Goal: Task Accomplishment & Management: Use online tool/utility

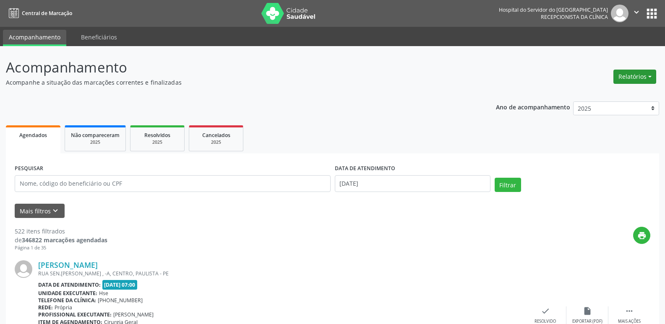
click at [634, 77] on button "Relatórios" at bounding box center [635, 77] width 43 height 14
click at [607, 91] on link "Agendamentos" at bounding box center [612, 95] width 90 height 12
select select "8"
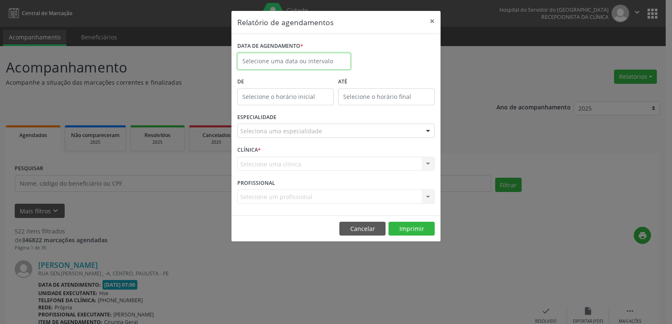
click at [289, 58] on input "text" at bounding box center [293, 61] width 113 height 17
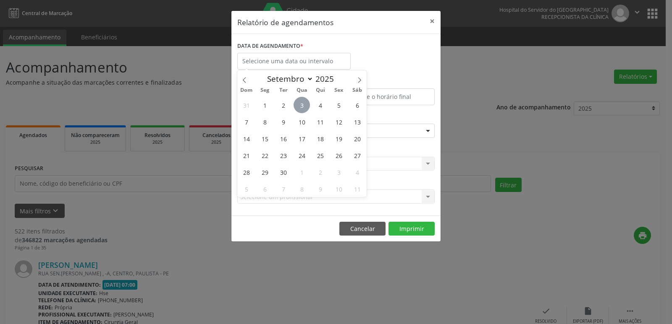
click at [298, 107] on span "3" at bounding box center [301, 105] width 16 height 16
type input "[DATE]"
click at [298, 107] on span "3" at bounding box center [301, 105] width 16 height 16
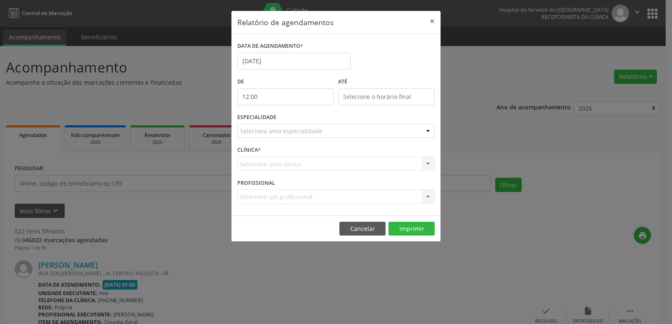
click at [268, 94] on input "12:00" at bounding box center [285, 97] width 97 height 17
click at [299, 121] on span at bounding box center [298, 119] width 6 height 8
type input "11:00"
type input "11"
click at [299, 121] on span at bounding box center [298, 119] width 6 height 8
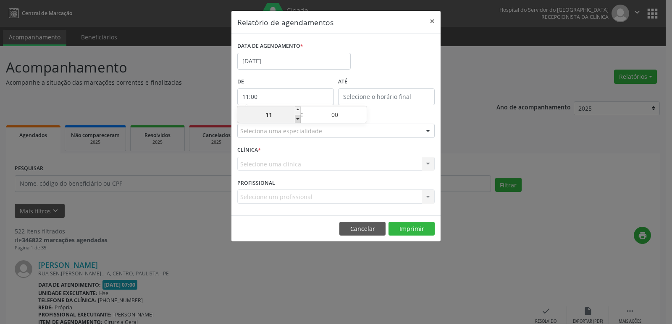
type input "10:00"
type input "10"
click at [299, 121] on span at bounding box center [298, 119] width 6 height 8
type input "09:00"
type input "09"
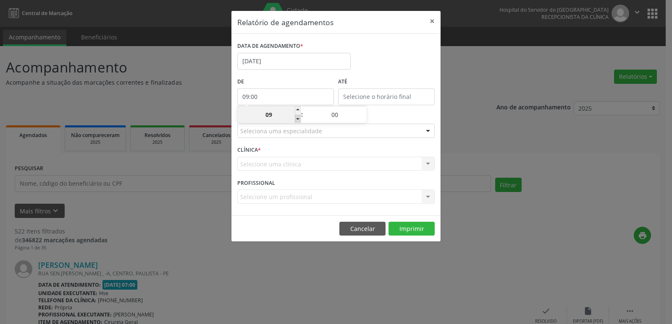
click at [299, 121] on span at bounding box center [298, 119] width 6 height 8
type input "08:00"
type input "08"
click at [300, 120] on span at bounding box center [298, 119] width 6 height 8
type input "07:00"
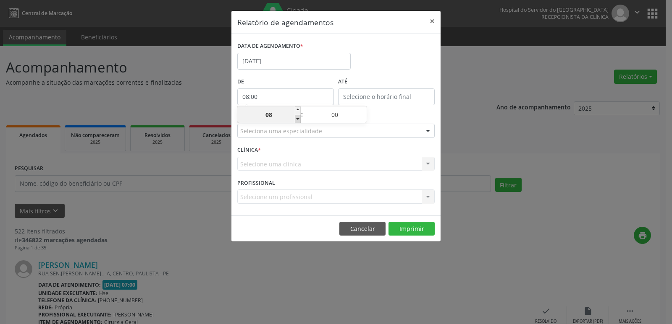
type input "07"
click at [379, 98] on input "12:00" at bounding box center [386, 97] width 97 height 17
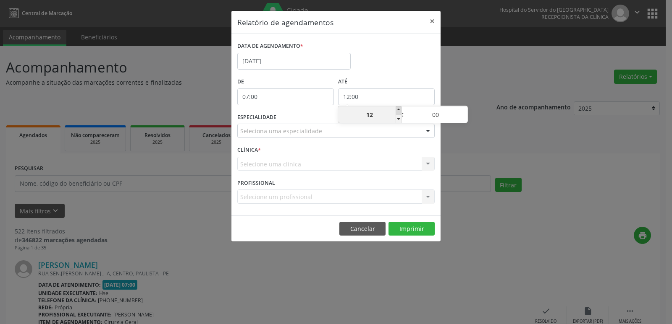
click at [397, 110] on span at bounding box center [398, 111] width 6 height 8
type input "13:00"
type input "13"
click at [397, 110] on span at bounding box center [398, 111] width 6 height 8
type input "14:00"
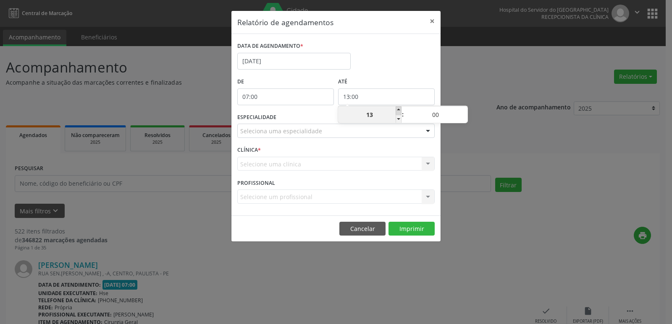
type input "14"
click at [397, 110] on span at bounding box center [398, 111] width 6 height 8
type input "15:00"
type input "15"
click at [397, 110] on span at bounding box center [398, 111] width 6 height 8
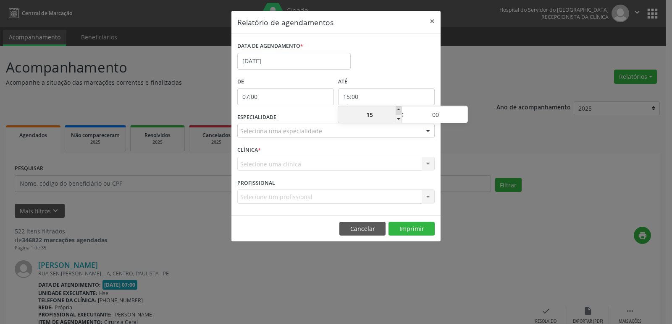
type input "16:00"
type input "16"
click at [397, 110] on span at bounding box center [398, 111] width 6 height 8
type input "17:00"
type input "17"
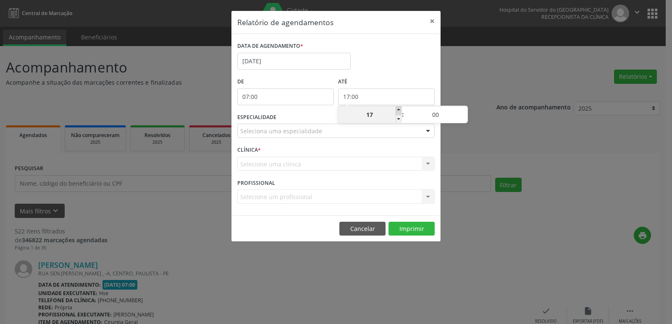
click at [397, 110] on span at bounding box center [398, 111] width 6 height 8
type input "18:00"
type input "18"
click at [397, 110] on span at bounding box center [398, 111] width 6 height 8
type input "19:00"
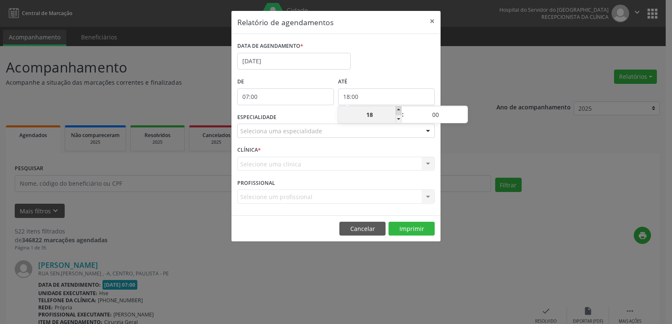
type input "19"
click at [397, 110] on span at bounding box center [398, 111] width 6 height 8
type input "20:00"
type input "20"
click at [397, 110] on span at bounding box center [398, 111] width 6 height 8
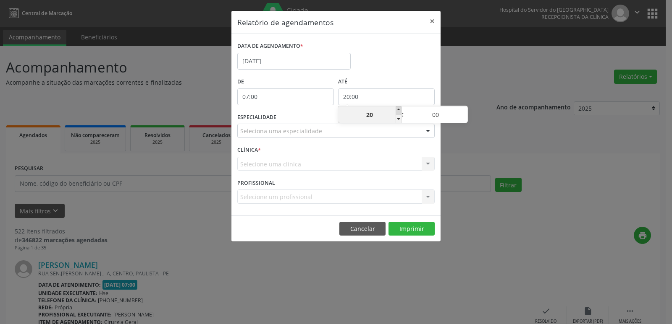
type input "21:00"
type input "21"
click at [425, 130] on div at bounding box center [427, 131] width 13 height 14
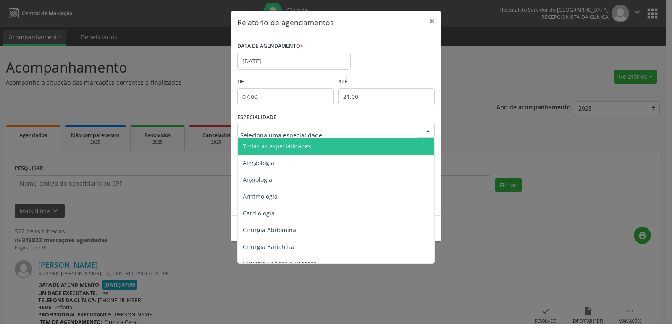
click at [378, 144] on span "Todas as especialidades" at bounding box center [337, 146] width 198 height 17
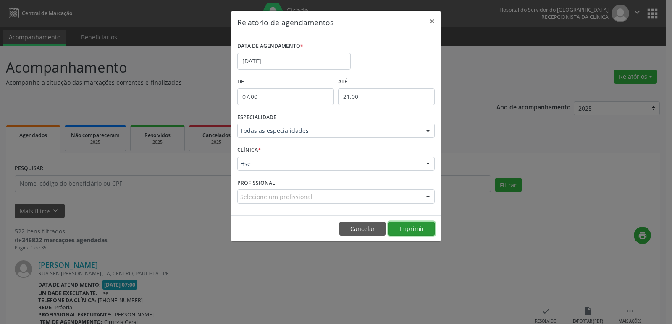
click at [417, 232] on button "Imprimir" at bounding box center [411, 229] width 46 height 14
click at [474, 55] on div "Relatório de agendamentos × DATA DE AGENDAMENTO * [DATE] De 07:00 ATÉ 21:00 ESP…" at bounding box center [336, 162] width 672 height 324
click at [431, 26] on button "×" at bounding box center [431, 21] width 17 height 21
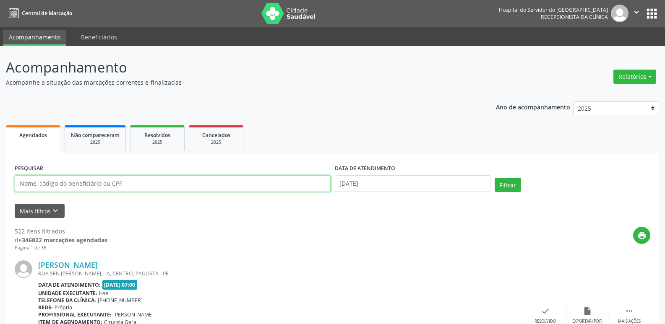
click at [135, 189] on input "text" at bounding box center [173, 183] width 316 height 17
type input "16885511404"
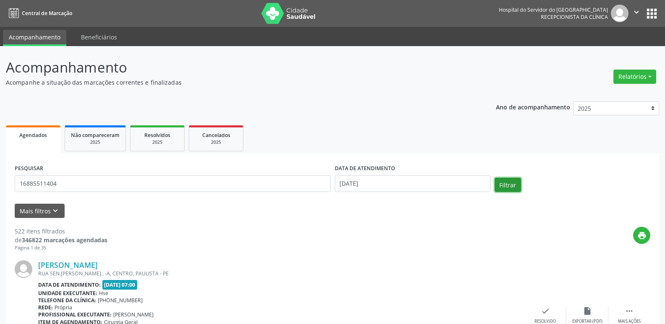
drag, startPoint x: 511, startPoint y: 186, endPoint x: 487, endPoint y: 194, distance: 25.2
click at [511, 186] on button "Filtrar" at bounding box center [508, 185] width 26 height 14
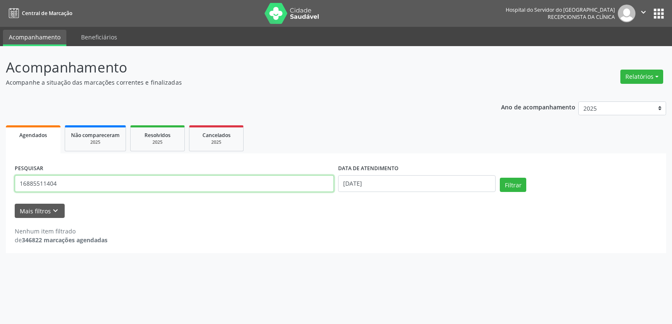
drag, startPoint x: 147, startPoint y: 183, endPoint x: 0, endPoint y: 182, distance: 147.3
click at [0, 182] on div "Acompanhamento Acompanhe a situação das marcações correntes e finalizadas Relat…" at bounding box center [336, 185] width 672 height 278
click at [163, 185] on input "text" at bounding box center [174, 183] width 319 height 17
type input "09395687487"
click at [503, 185] on button "Filtrar" at bounding box center [512, 185] width 26 height 14
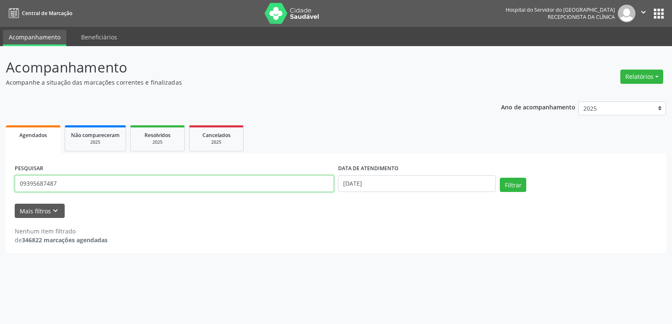
drag, startPoint x: 115, startPoint y: 185, endPoint x: 0, endPoint y: 187, distance: 114.6
click at [0, 188] on div "Acompanhamento Acompanhe a situação das marcações correntes e finalizadas Relat…" at bounding box center [336, 185] width 672 height 278
type input "86629166434"
click at [508, 181] on button "Filtrar" at bounding box center [512, 185] width 26 height 14
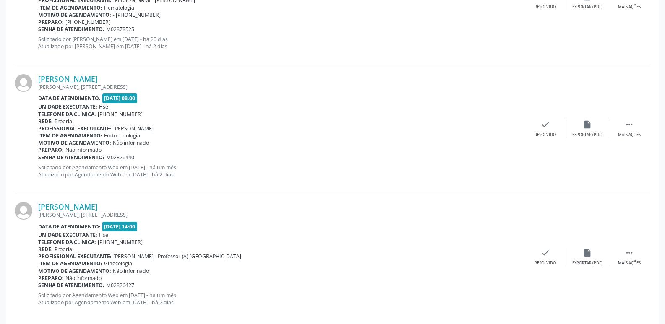
scroll to position [326, 0]
